Goal: Task Accomplishment & Management: Use online tool/utility

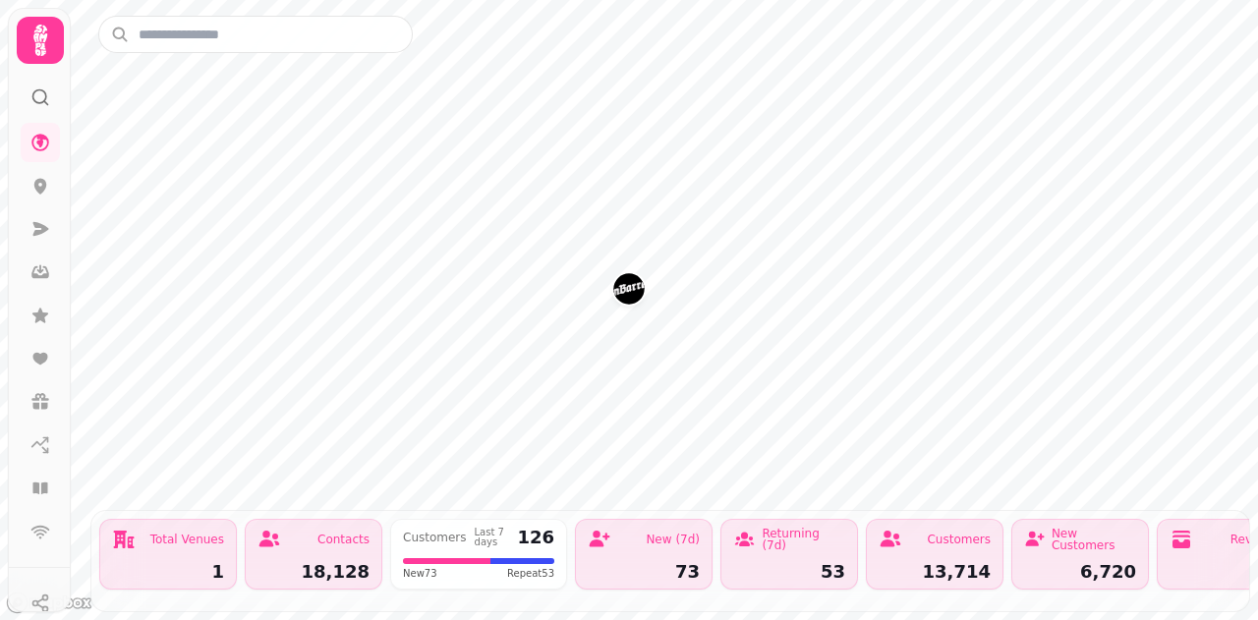
click at [39, 31] on icon at bounding box center [40, 40] width 14 height 31
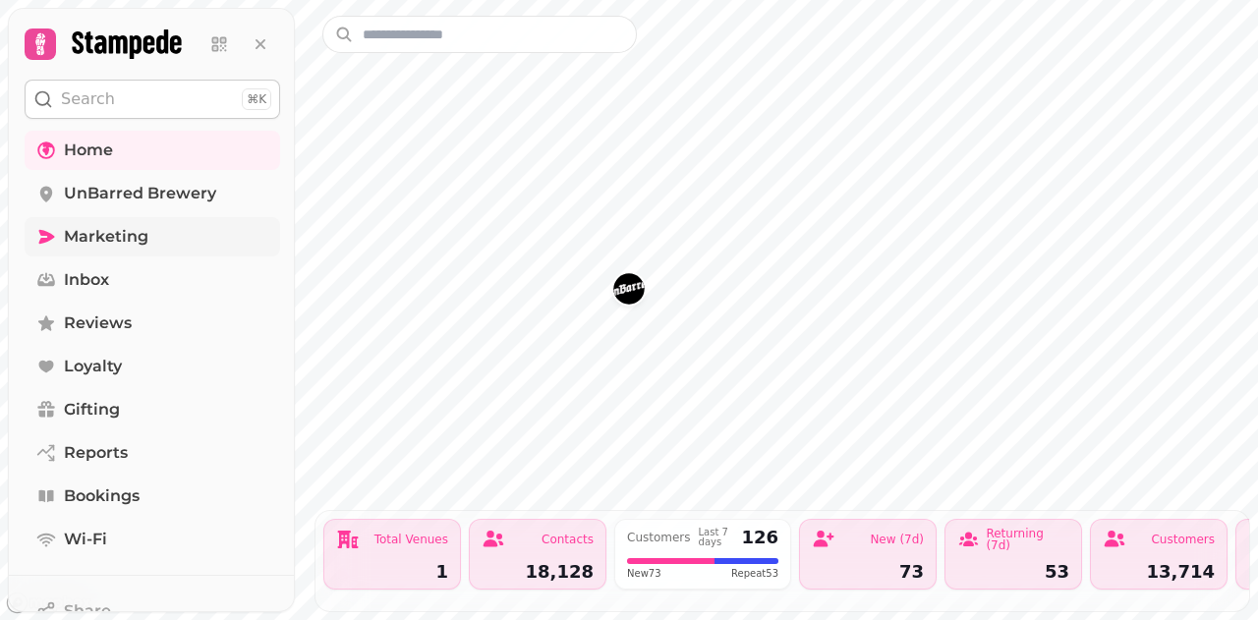
click at [163, 239] on link "Marketing" at bounding box center [152, 236] width 255 height 39
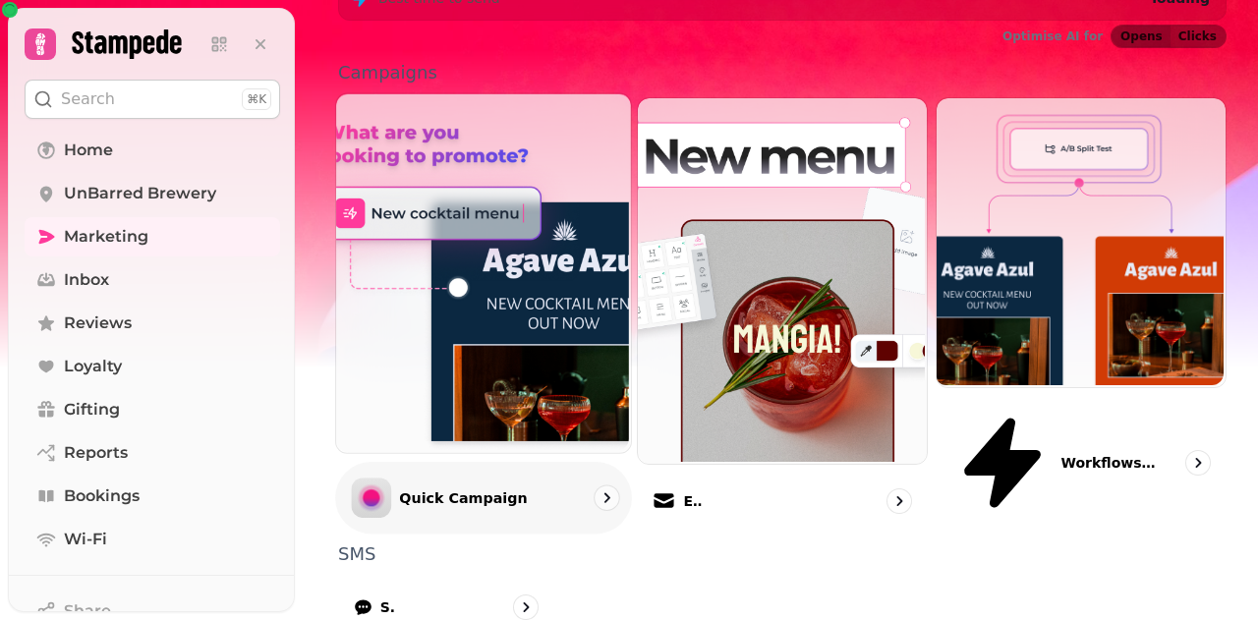
scroll to position [578, 0]
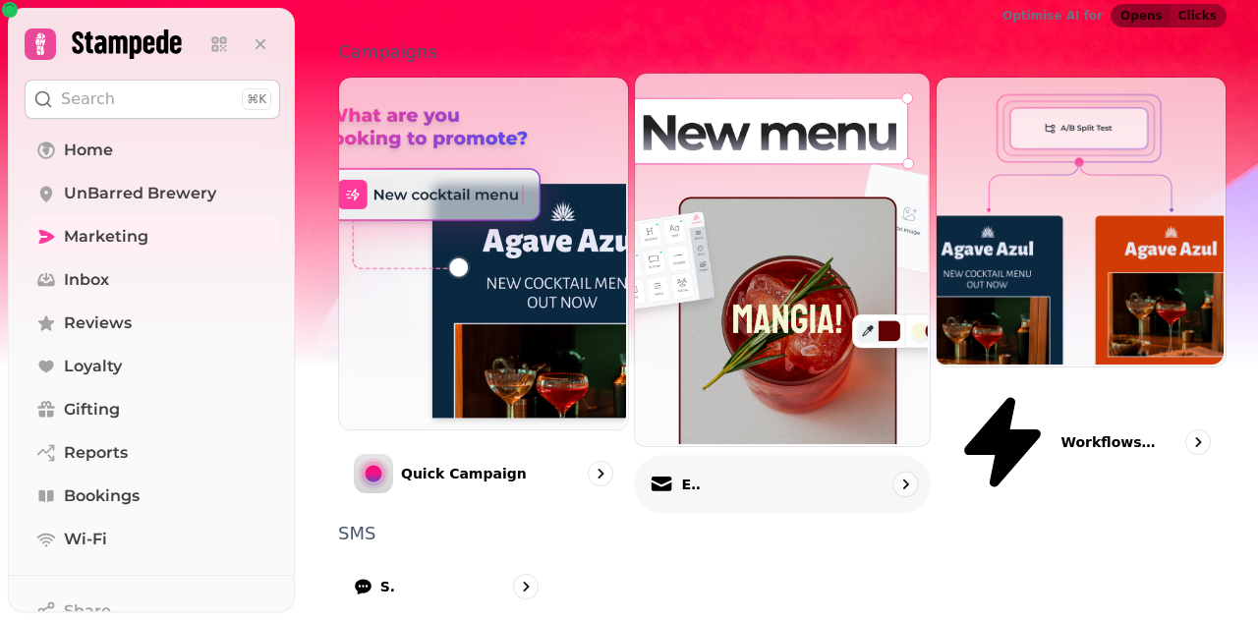
click at [688, 474] on p "Email" at bounding box center [691, 484] width 20 height 20
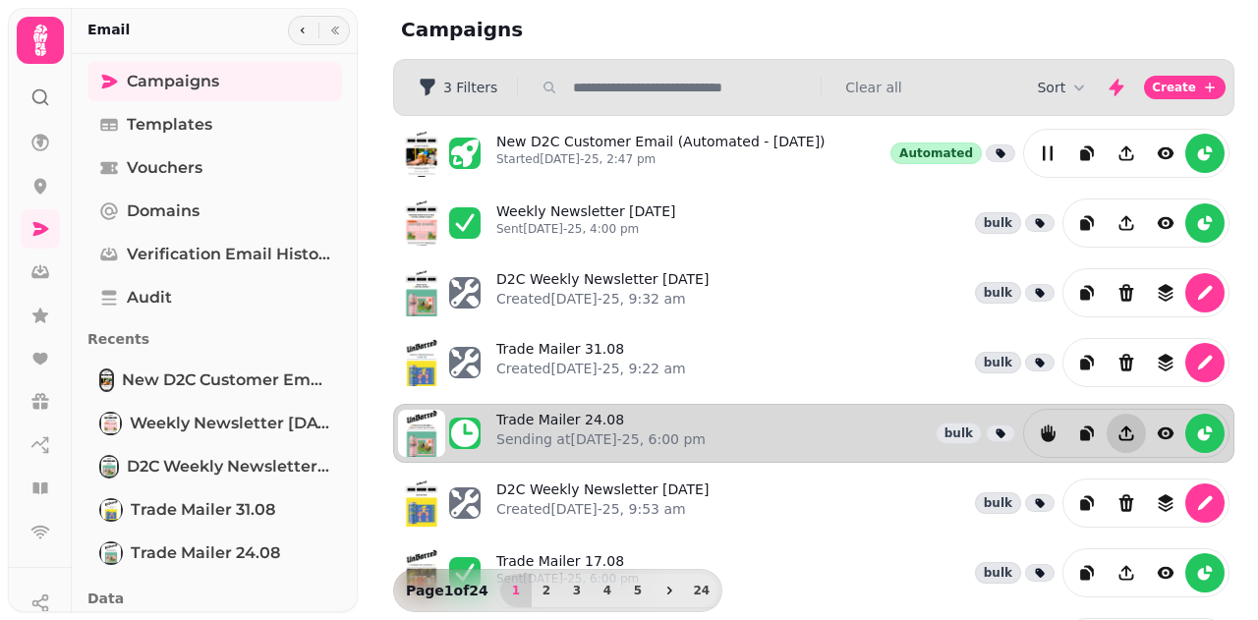
click at [1116, 424] on icon "Share campaign preview" at bounding box center [1126, 434] width 20 height 20
